Goal: Task Accomplishment & Management: Manage account settings

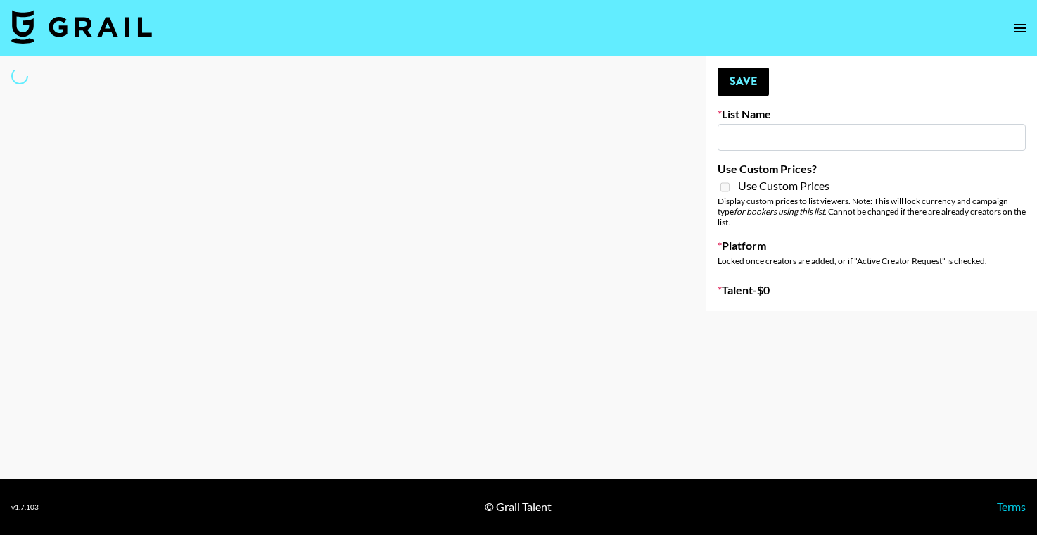
click at [768, 136] on input at bounding box center [871, 137] width 308 height 27
click at [587, 168] on div at bounding box center [342, 183] width 684 height 255
type input "[PERSON_NAME] - Fitness ([DATE])"
checkbox input "true"
select select "Brand"
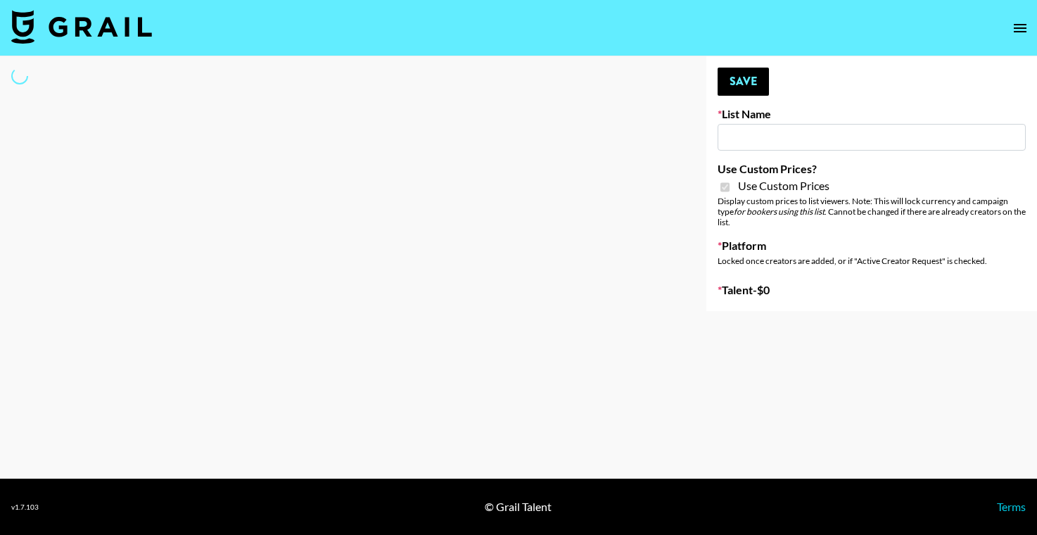
type input "[PERSON_NAME] - Relatable ([DATE])"
checkbox input "true"
select select "Brand"
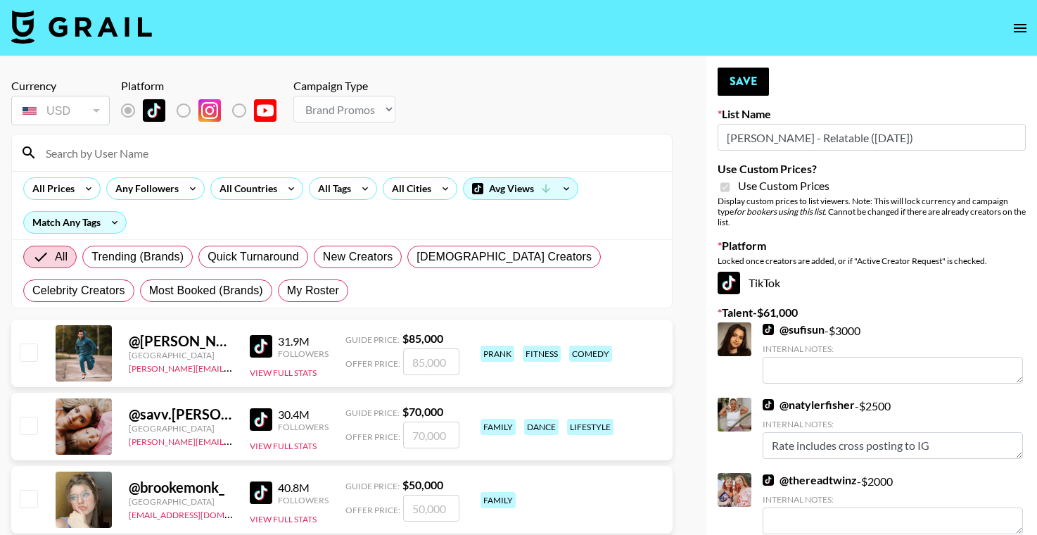
click at [237, 148] on input at bounding box center [350, 152] width 626 height 23
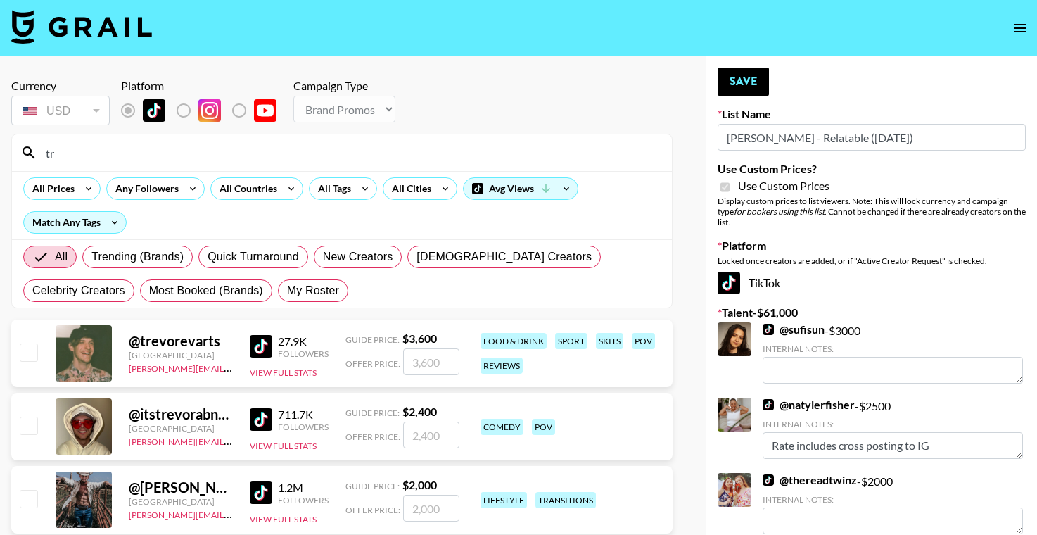
type input "t"
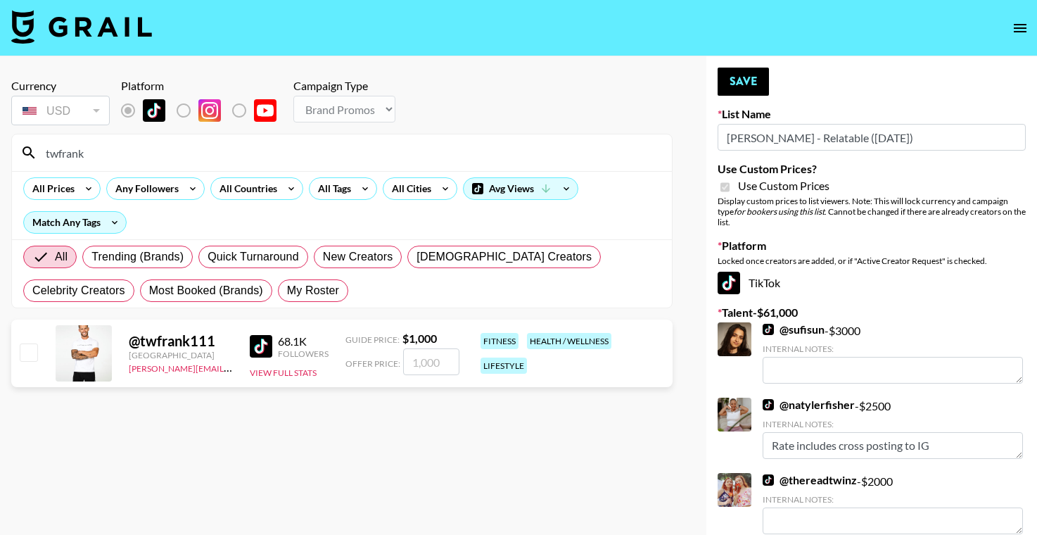
type input "twfrank"
click at [430, 374] on input "number" at bounding box center [431, 361] width 56 height 27
